Goal: Task Accomplishment & Management: Manage account settings

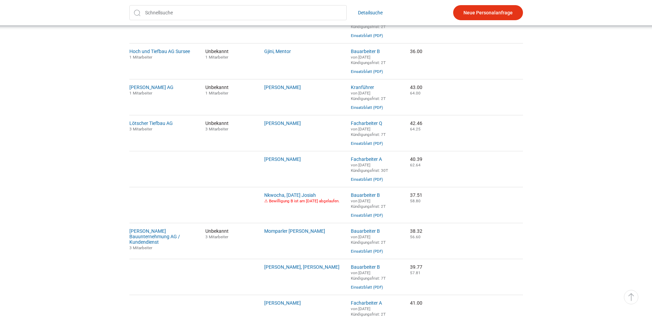
scroll to position [445, 0]
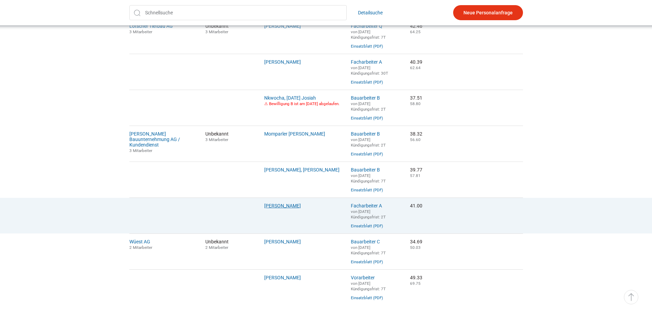
click at [276, 208] on link "Rexha, Artur" at bounding box center [282, 205] width 37 height 5
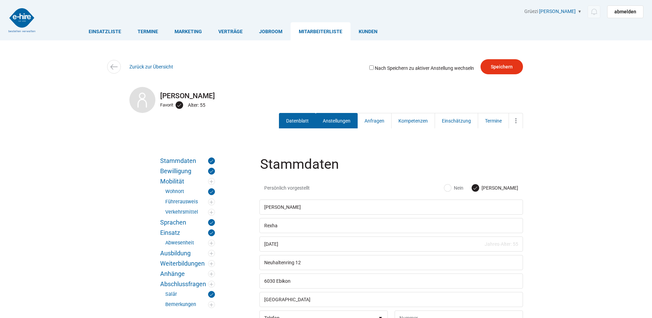
click at [330, 120] on link "Anstellungen" at bounding box center [336, 120] width 42 height 15
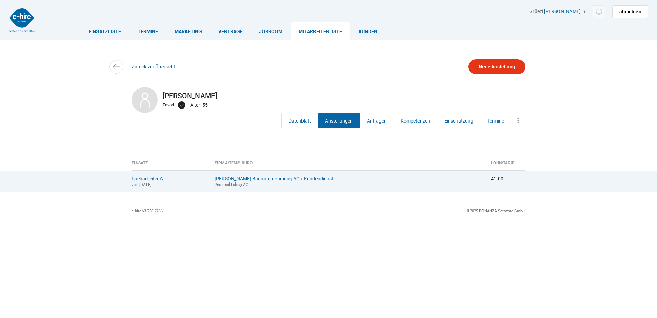
click at [147, 180] on link "Facharbeiter A" at bounding box center [147, 178] width 31 height 5
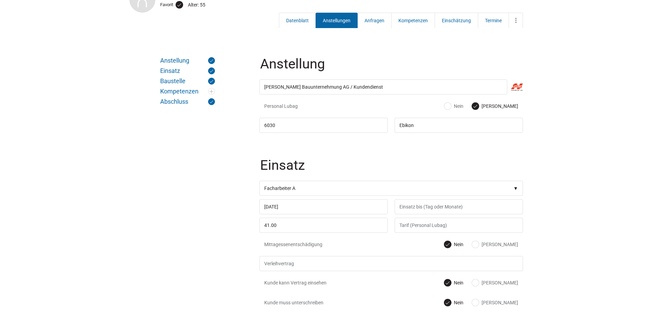
scroll to position [103, 0]
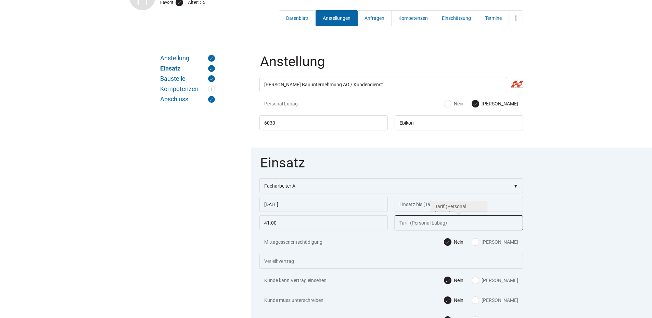
click at [404, 227] on input "text" at bounding box center [458, 222] width 128 height 15
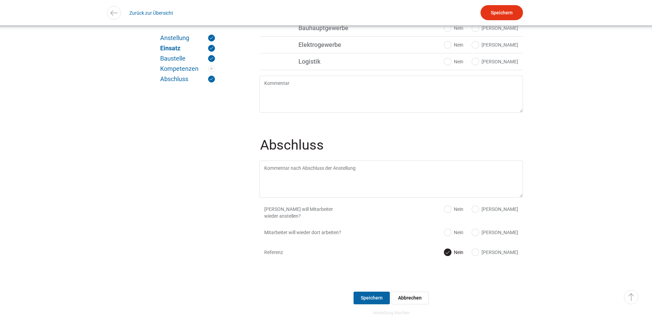
scroll to position [655, 0]
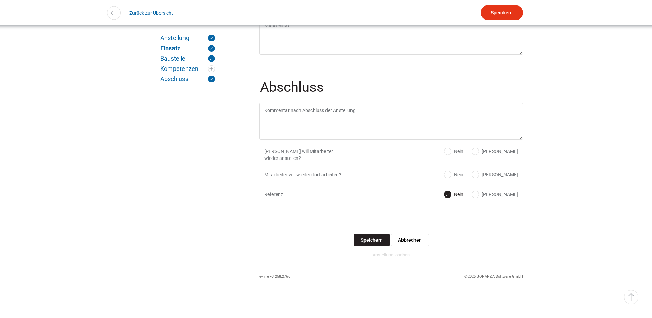
type input "55.90"
click at [368, 240] on input "Speichern" at bounding box center [371, 240] width 36 height 13
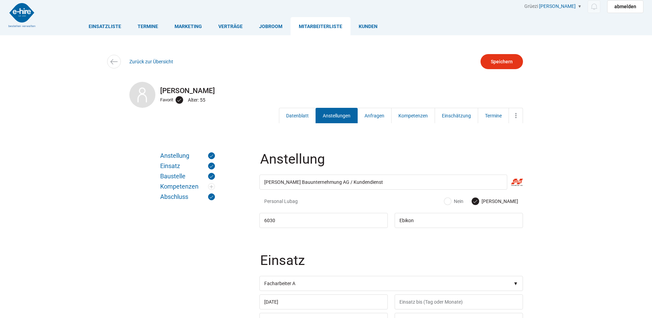
scroll to position [39, 0]
